Goal: Task Accomplishment & Management: Complete application form

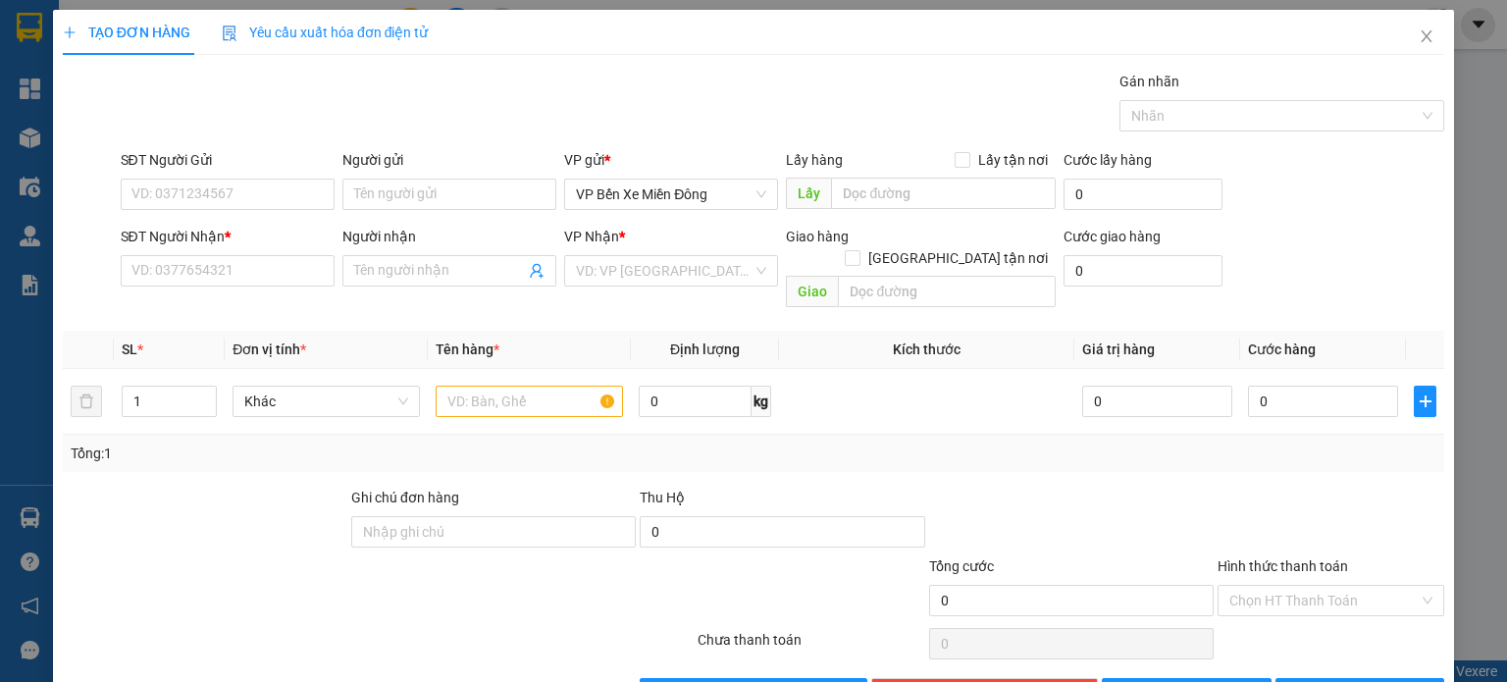
click at [239, 278] on input "SĐT Người Nhận *" at bounding box center [228, 270] width 214 height 31
type input "0906473299"
click at [240, 309] on div "0906473299 - hoa cương" at bounding box center [225, 309] width 188 height 22
type input "hoa cương"
type input "km 92"
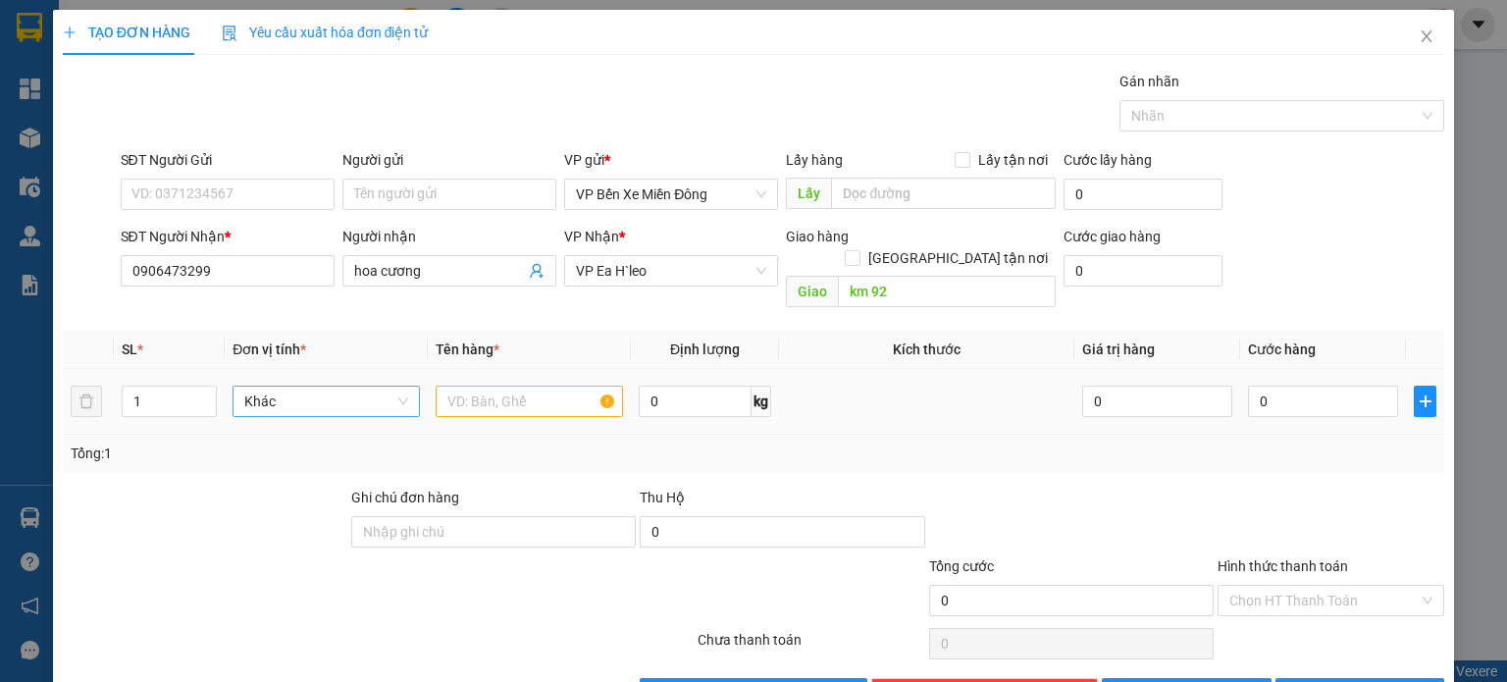
drag, startPoint x: 377, startPoint y: 369, endPoint x: 461, endPoint y: 370, distance: 84.4
click at [408, 386] on div "Khác" at bounding box center [326, 401] width 187 height 31
type input "0906473299"
click at [506, 386] on input "text" at bounding box center [529, 401] width 187 height 31
type input "2"
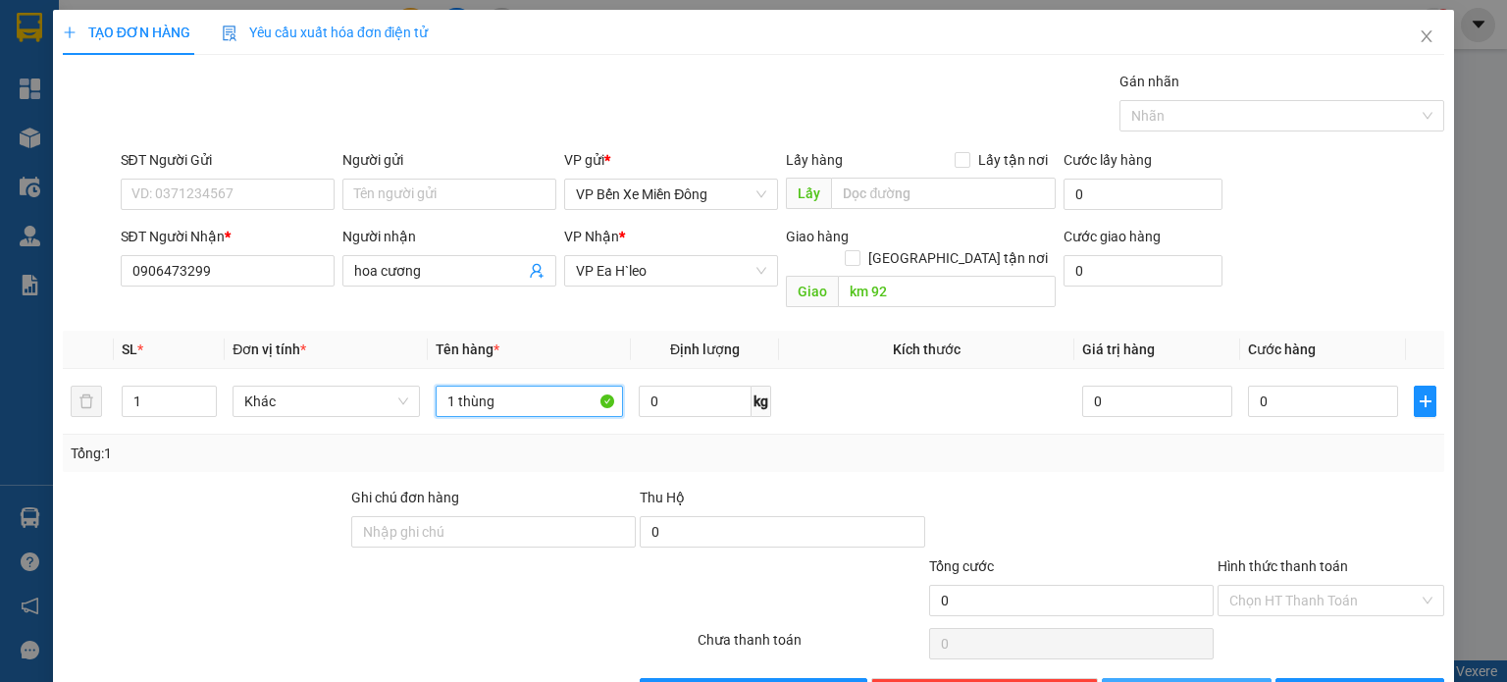
type input "1 thùng"
click at [1150, 678] on button "[PERSON_NAME]" at bounding box center [1187, 693] width 170 height 31
click at [1401, 38] on span "Close" at bounding box center [1426, 37] width 55 height 55
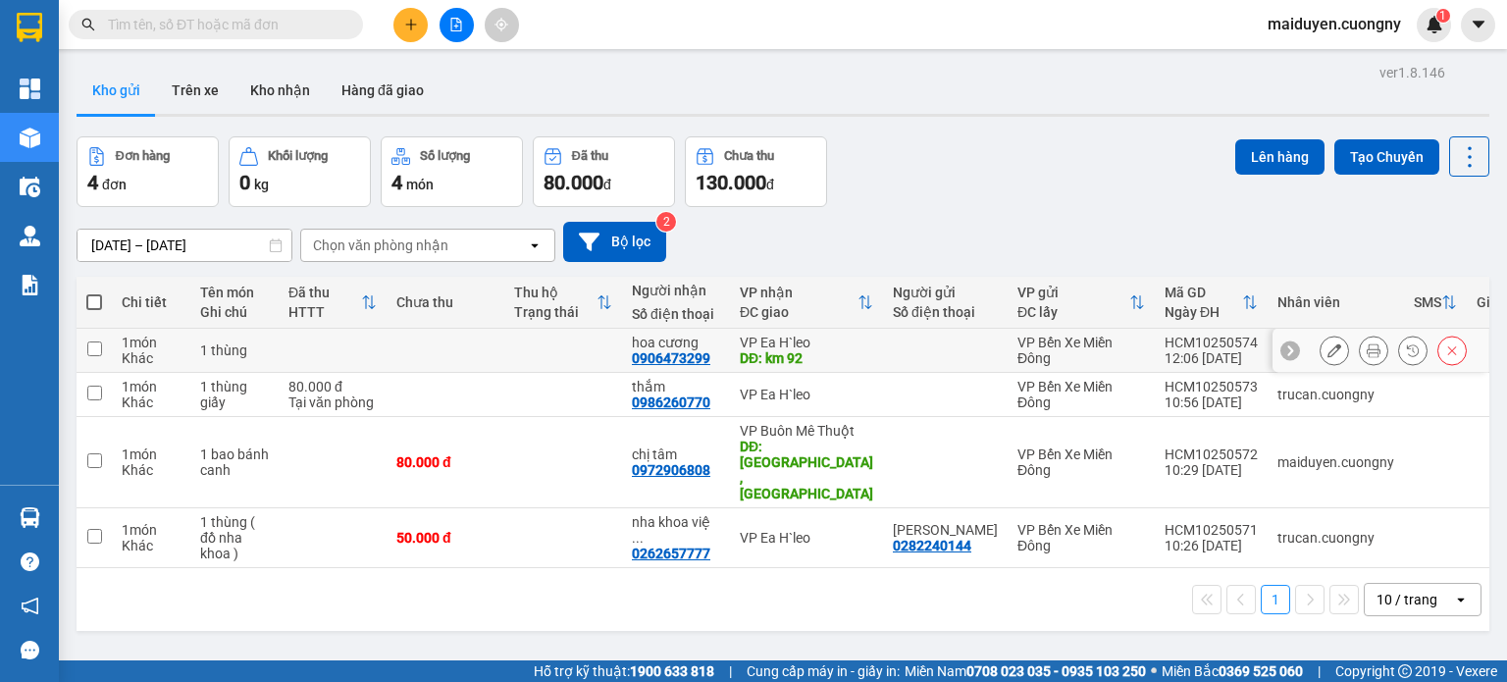
click at [1328, 346] on button at bounding box center [1334, 351] width 27 height 34
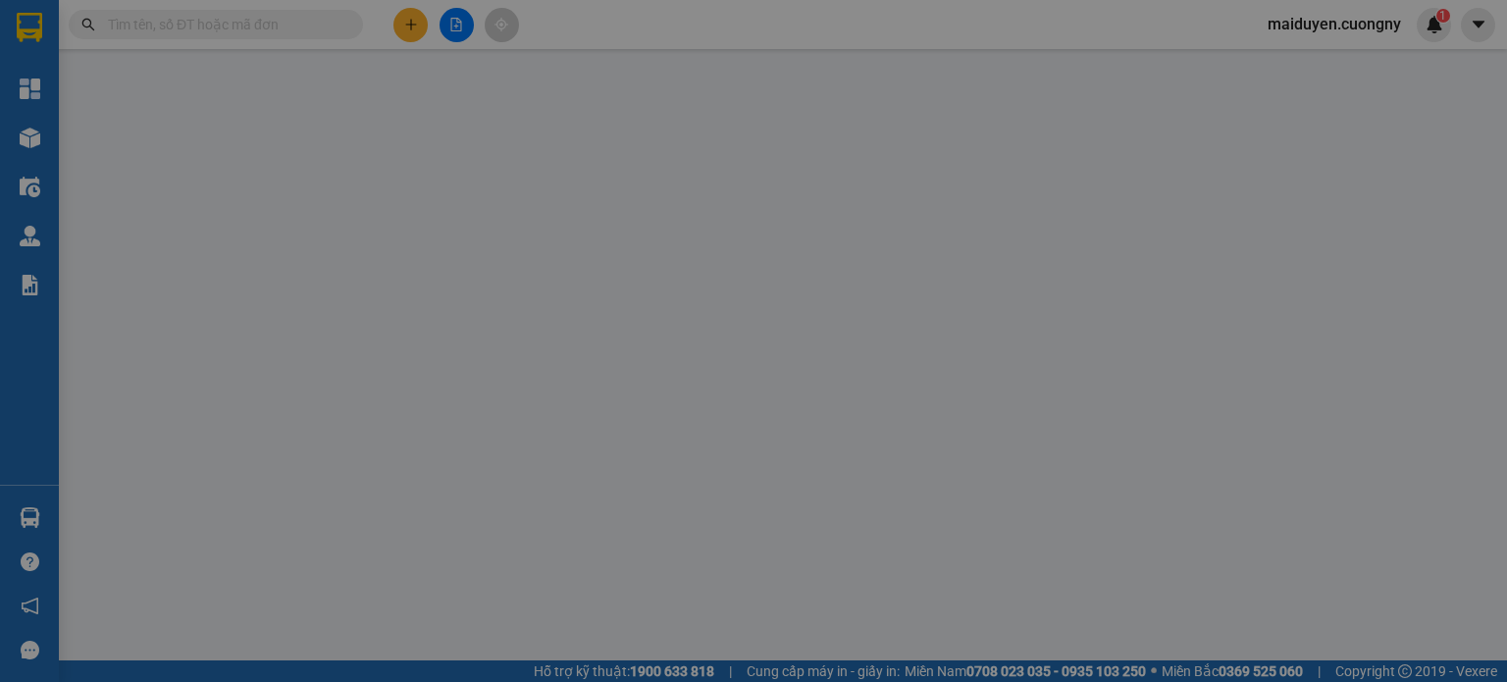
type input "0906473299"
type input "hoa cương"
type input "km 92"
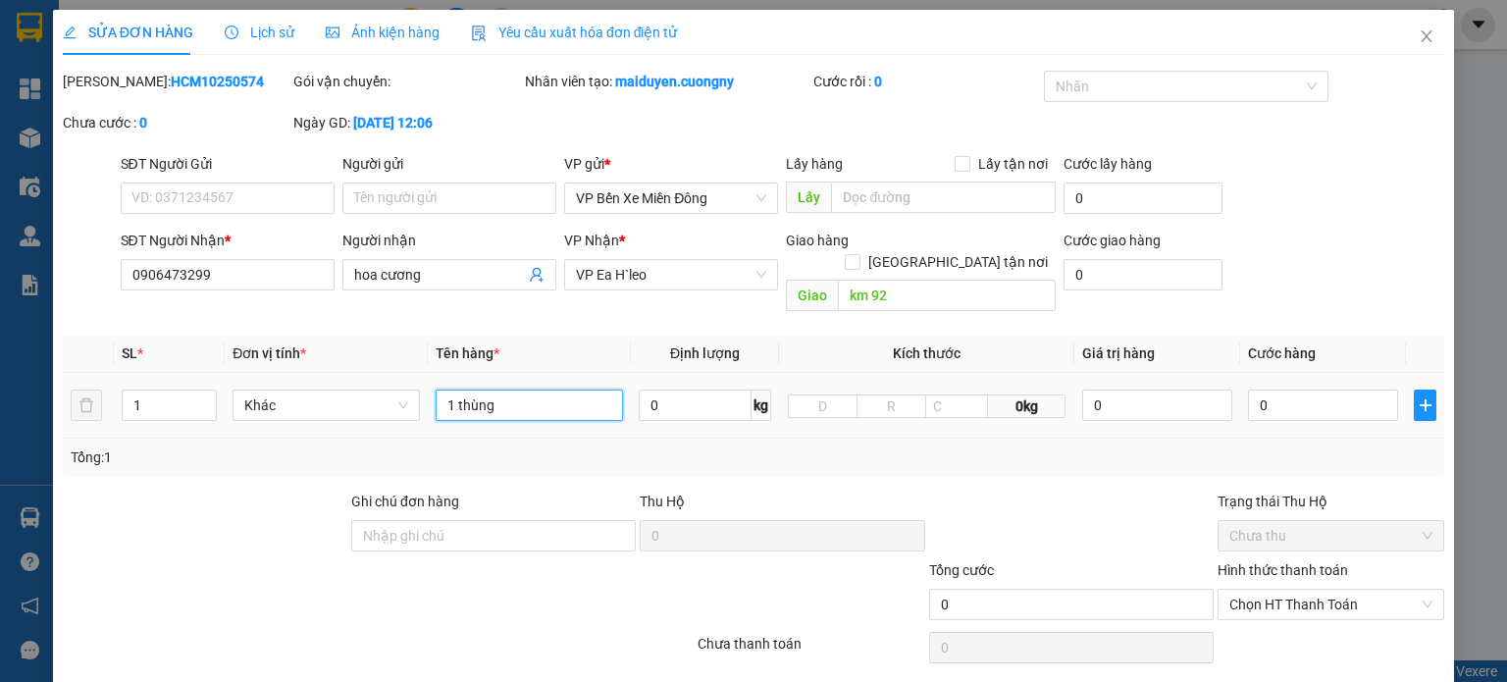
click at [514, 390] on input "1 thùng" at bounding box center [529, 405] width 187 height 31
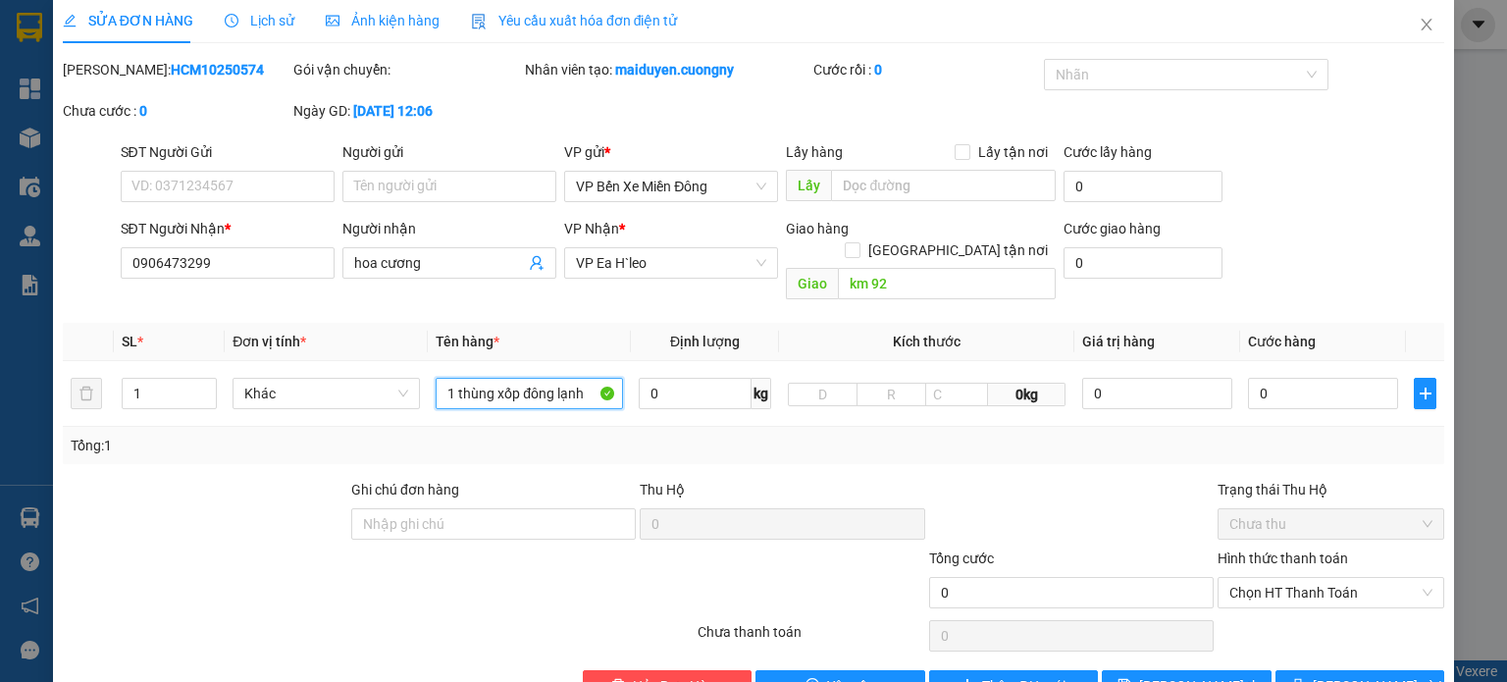
scroll to position [47, 0]
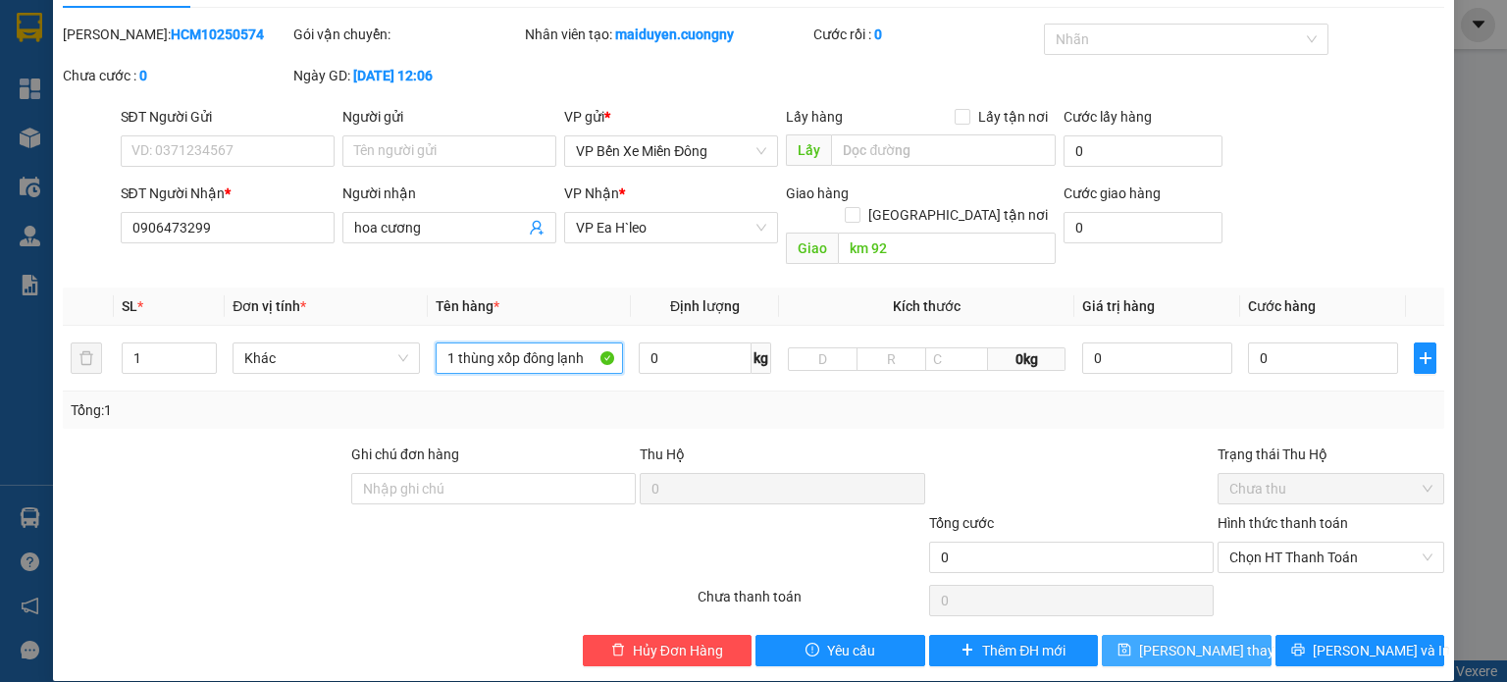
type input "1 thùng xốp đông lạnh"
click at [1184, 640] on span "[PERSON_NAME] thay đổi" at bounding box center [1217, 651] width 157 height 22
